Goal: Find specific page/section: Find specific page/section

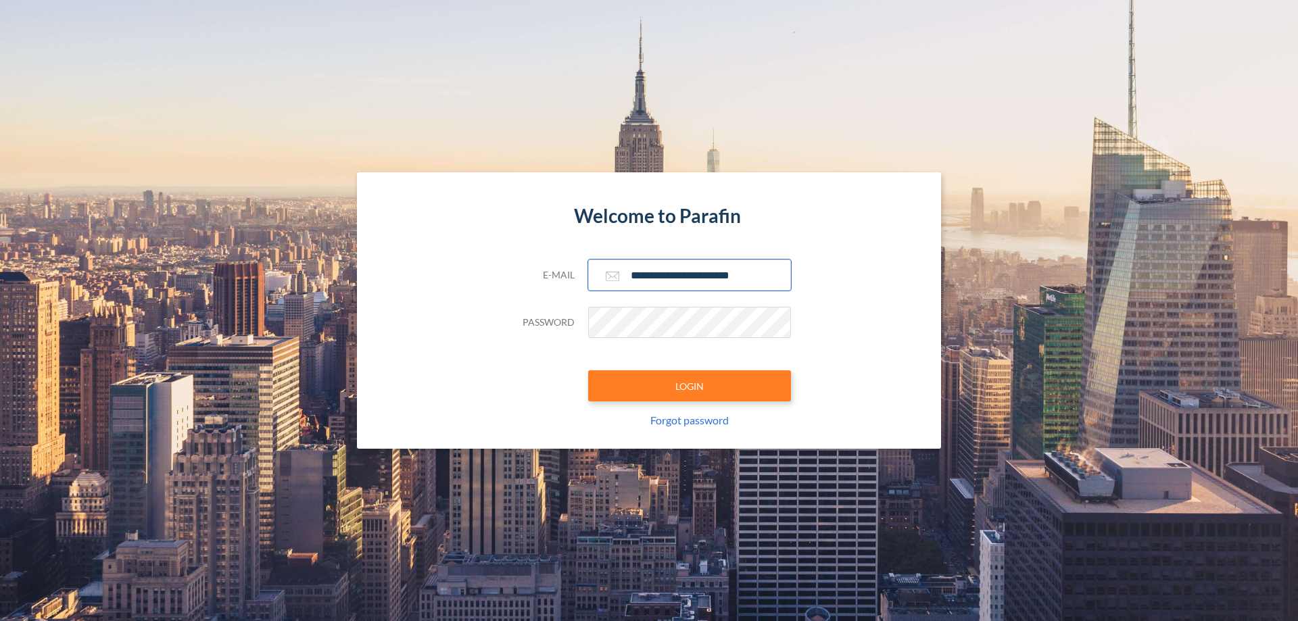
type input "**********"
click at [690, 386] on button "LOGIN" at bounding box center [689, 386] width 203 height 31
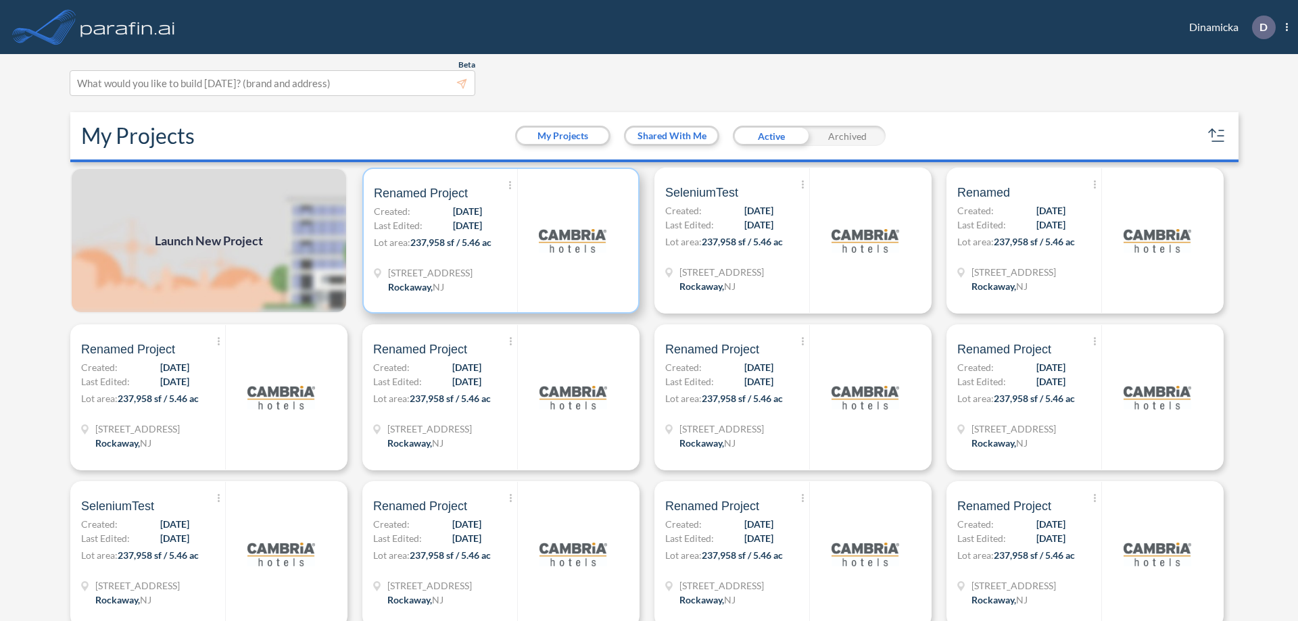
scroll to position [3, 0]
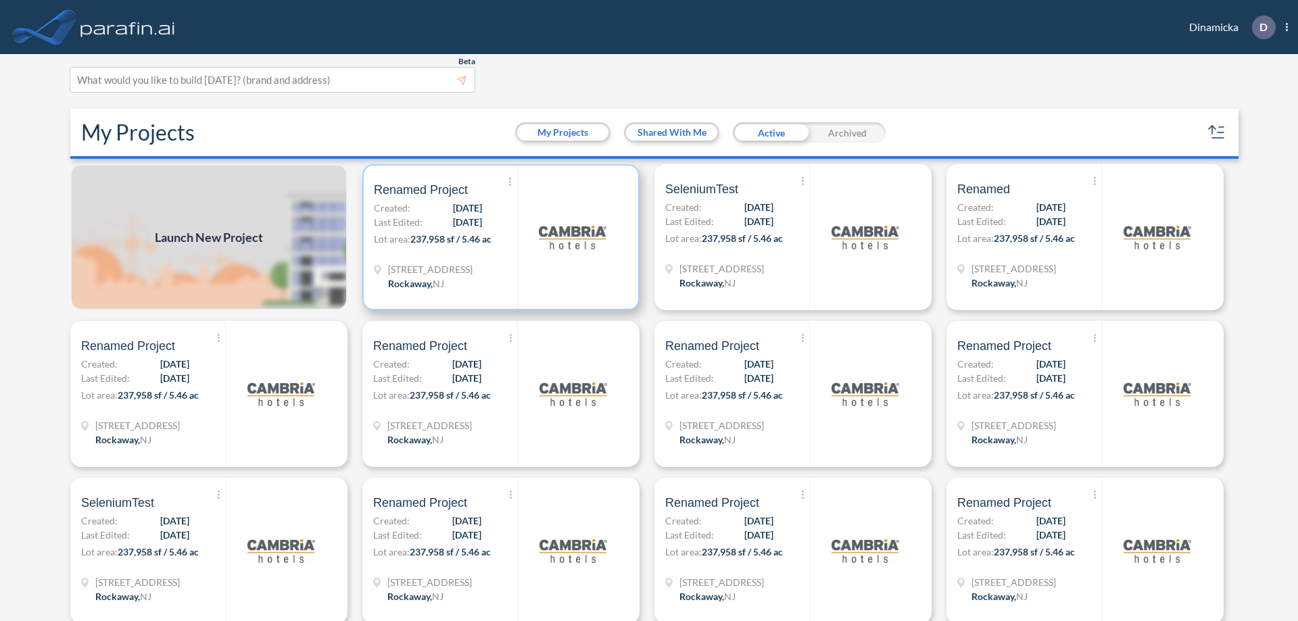
click at [498, 237] on p "Lot area: 237,958 sf / 5.46 ac" at bounding box center [445, 242] width 143 height 20
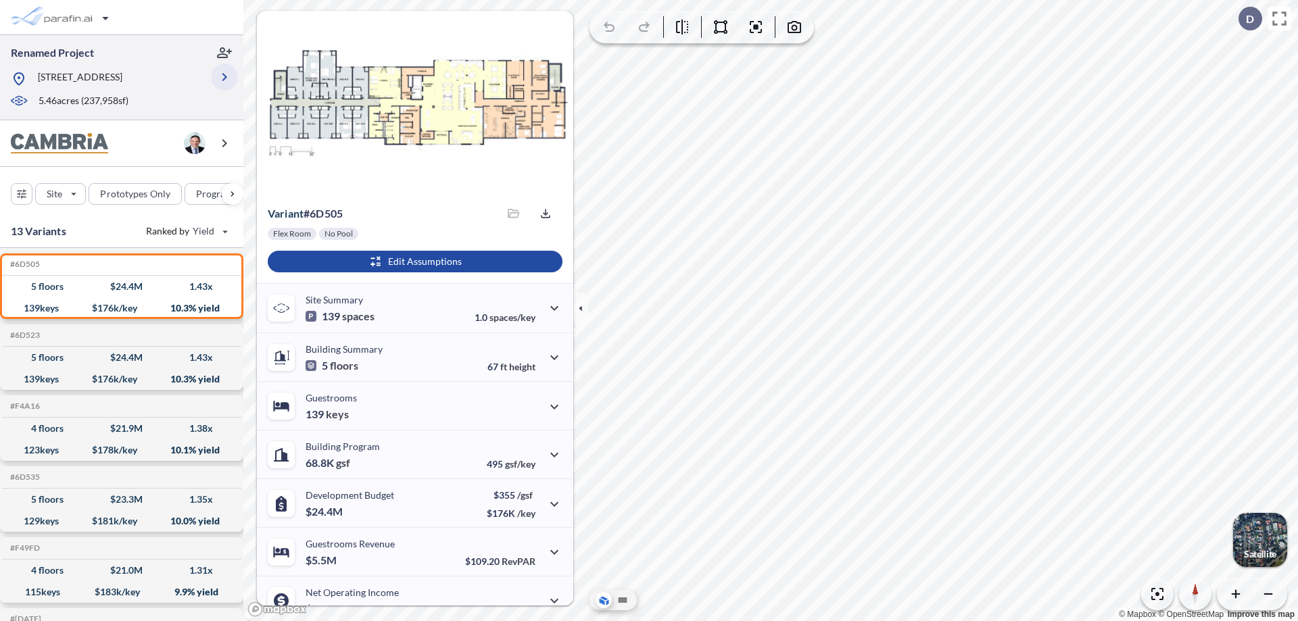
click at [224, 77] on icon "button" at bounding box center [224, 77] width 16 height 16
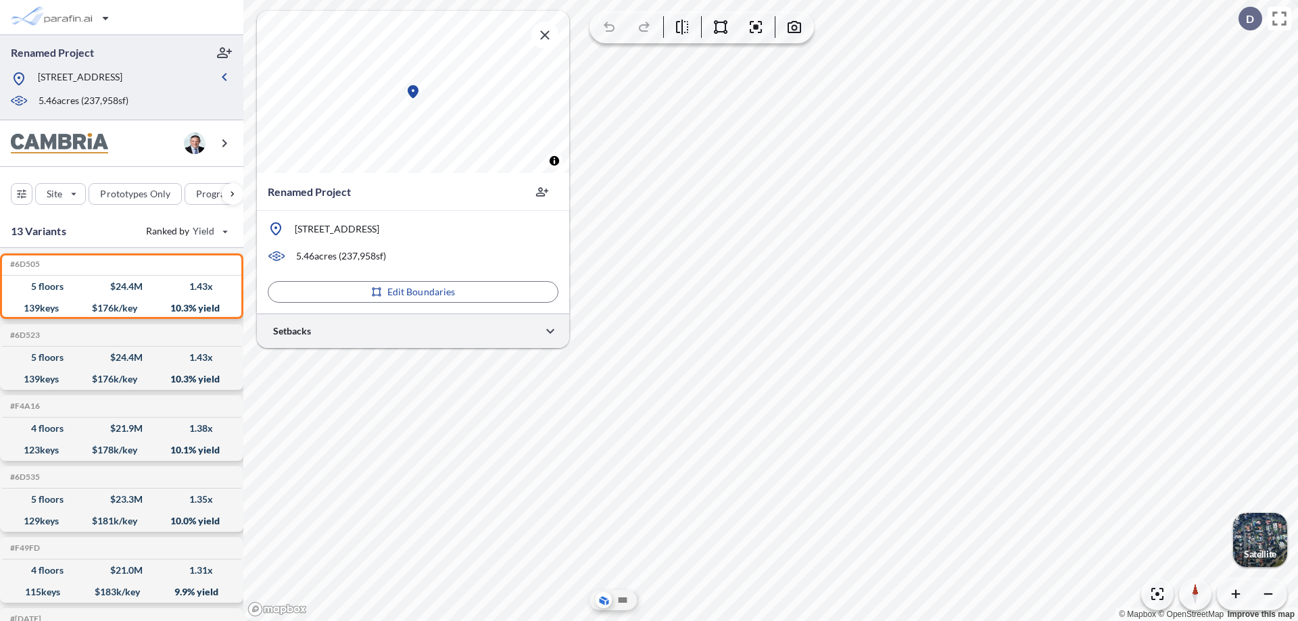
click at [413, 331] on div at bounding box center [413, 331] width 312 height 34
